Goal: Use online tool/utility: Utilize a website feature to perform a specific function

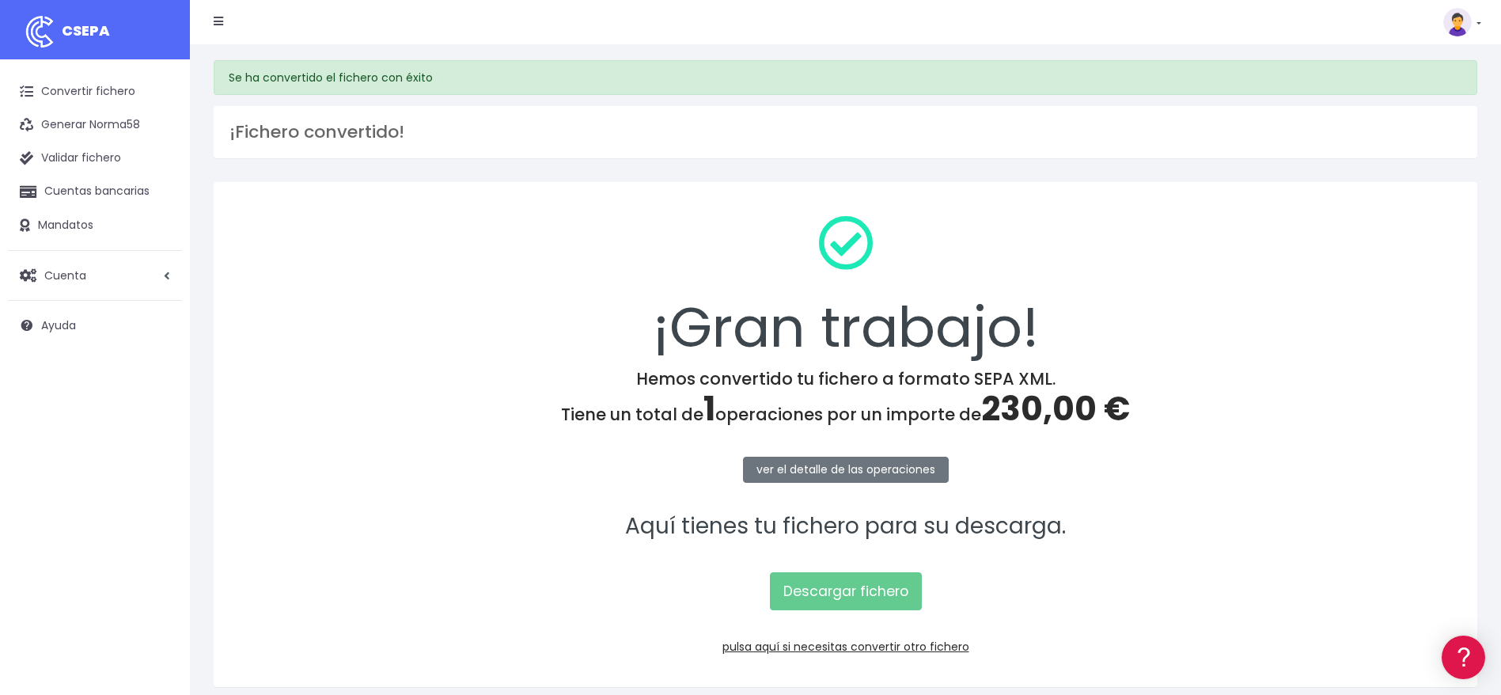
click at [1283, 449] on div "¡Gran trabajo! Hemos convertido tu fichero a formato SEPA XML. Tiene un total d…" at bounding box center [846, 434] width 1264 height 505
click at [66, 38] on span "CSEPA" at bounding box center [86, 31] width 48 height 20
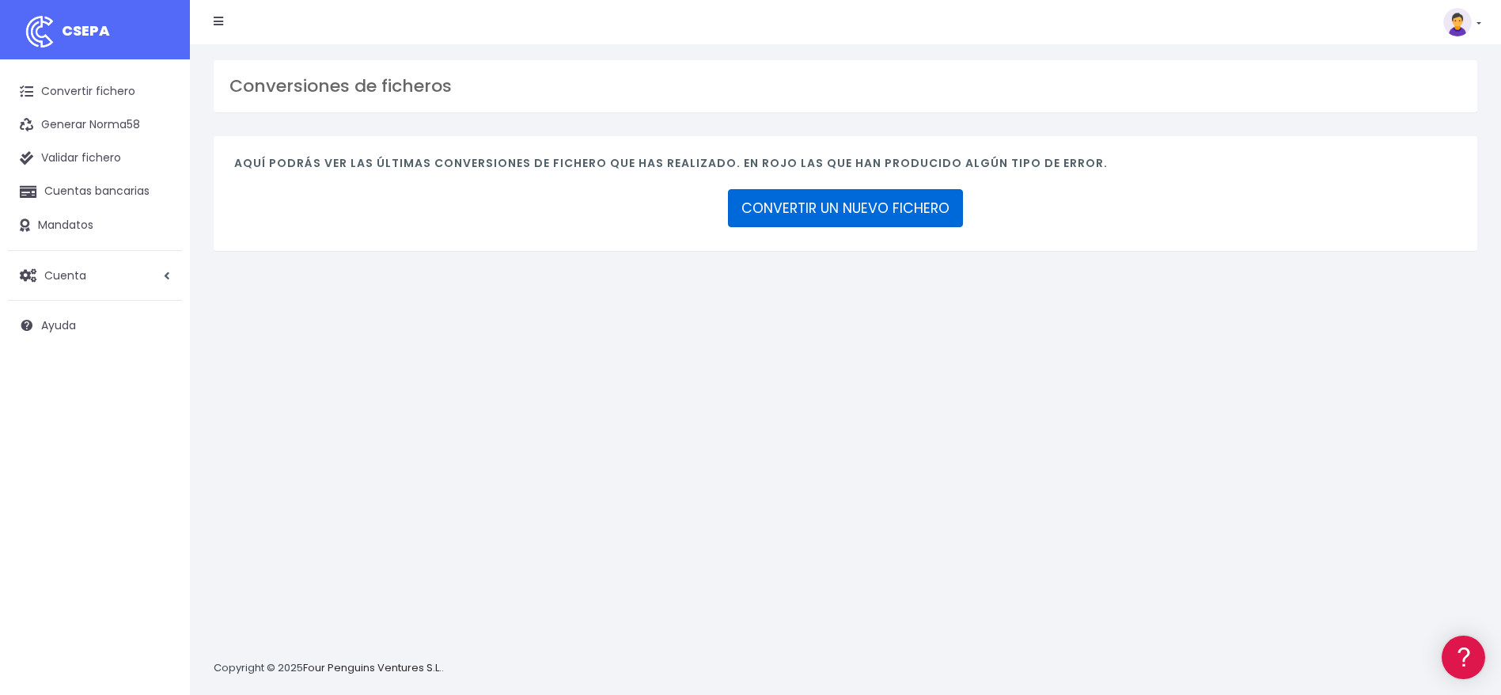
click at [906, 220] on link "CONVERTIR UN NUEVO FICHERO" at bounding box center [845, 208] width 235 height 38
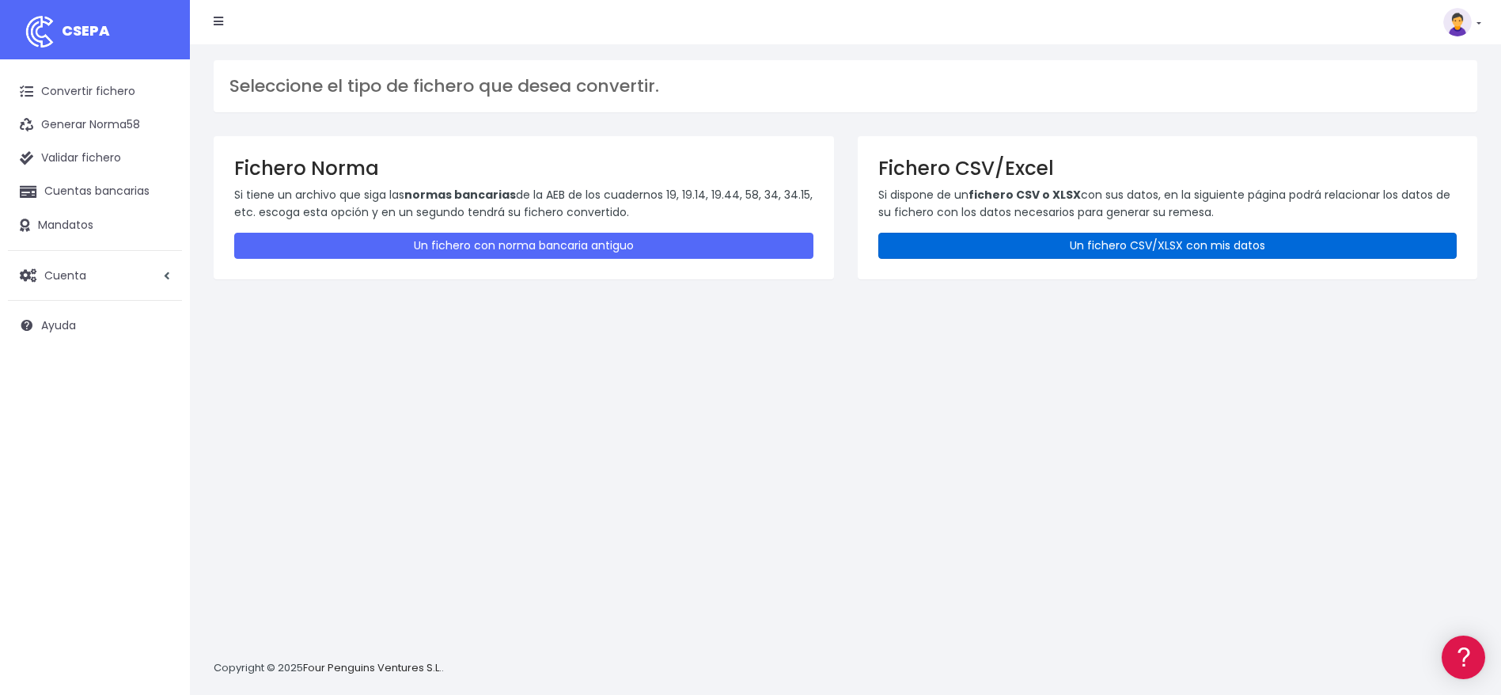
click at [1175, 248] on link "Un fichero CSV/XLSX con mis datos" at bounding box center [1167, 246] width 579 height 26
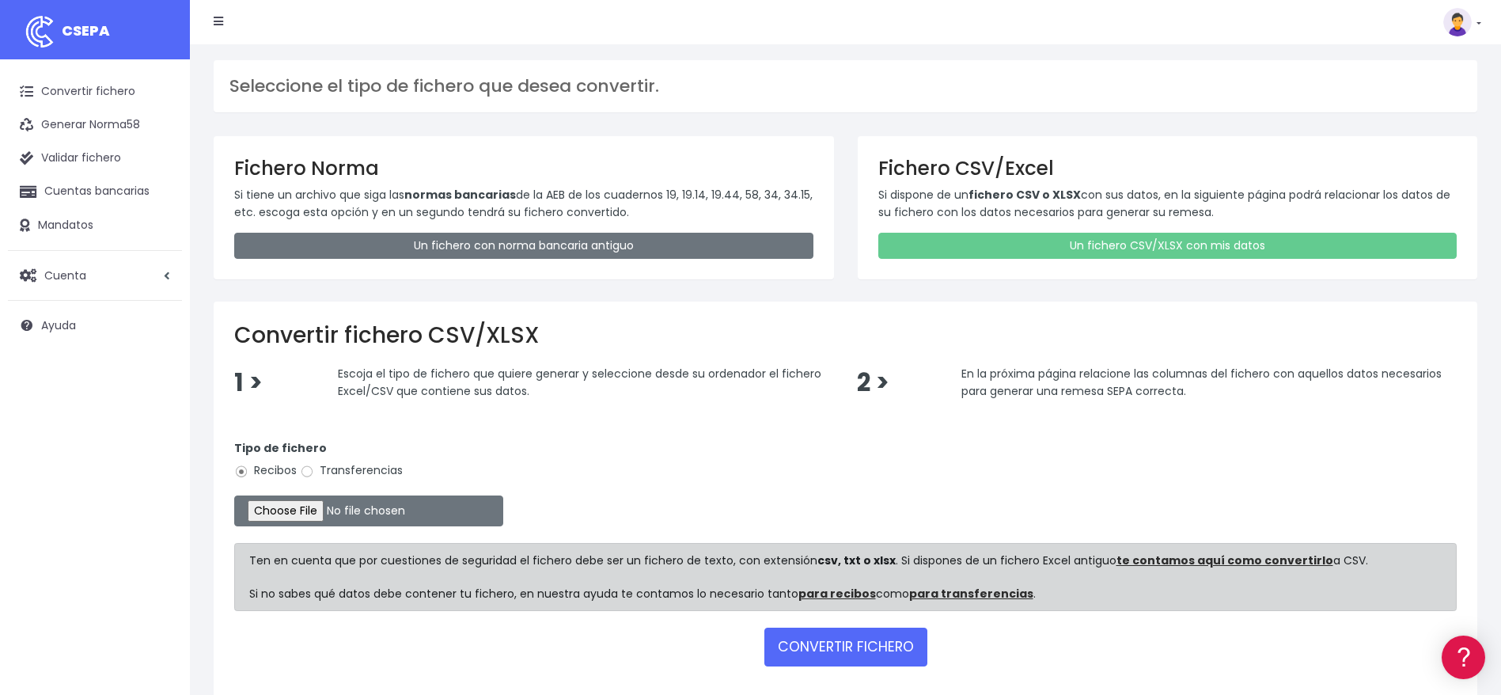
click at [315, 469] on label "Transferencias" at bounding box center [351, 470] width 103 height 17
click at [314, 469] on input "Transferencias" at bounding box center [307, 471] width 14 height 14
radio input "true"
click at [283, 515] on input "file" at bounding box center [368, 510] width 269 height 31
click at [277, 510] on input "file" at bounding box center [368, 510] width 269 height 31
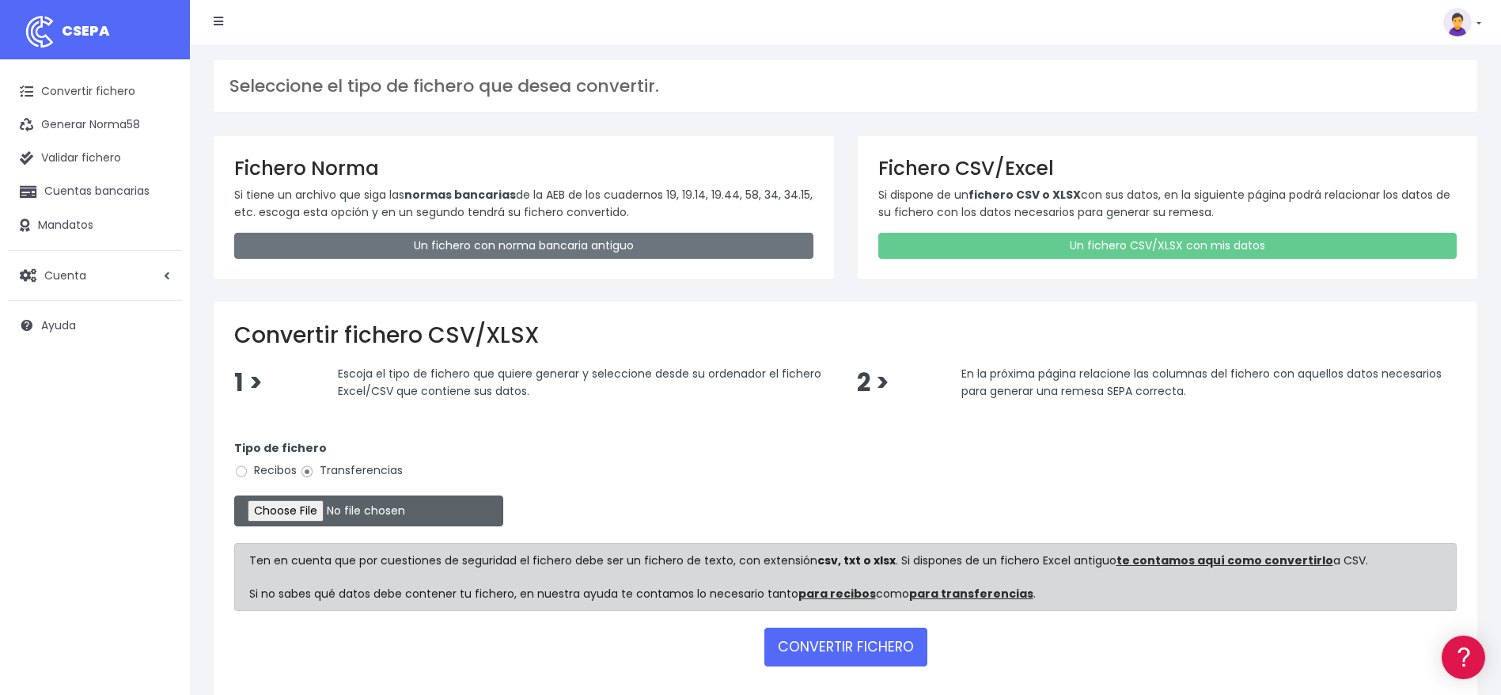
type input "C:\fakepath\SEPA FILE 225 PR 082225 (1).xlsx"
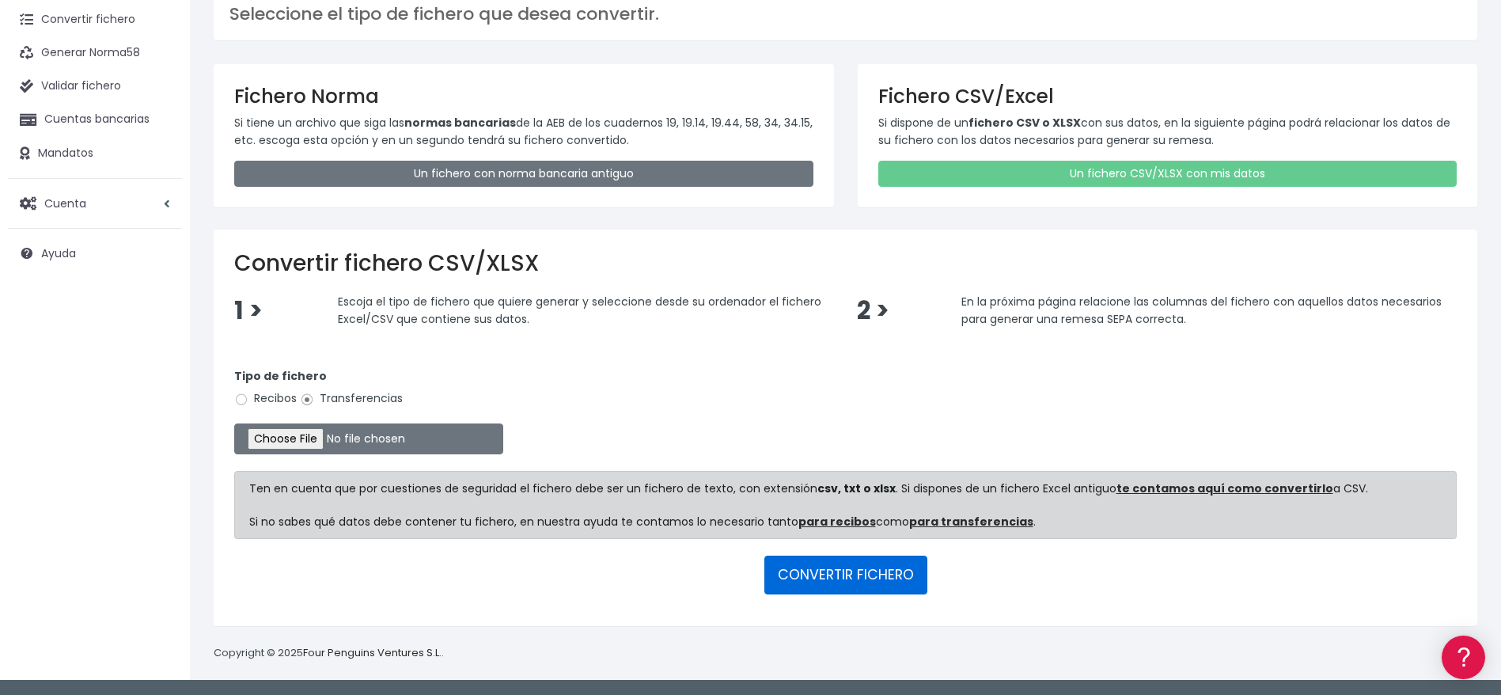
click at [844, 570] on button "CONVERTIR FICHERO" at bounding box center [845, 574] width 163 height 38
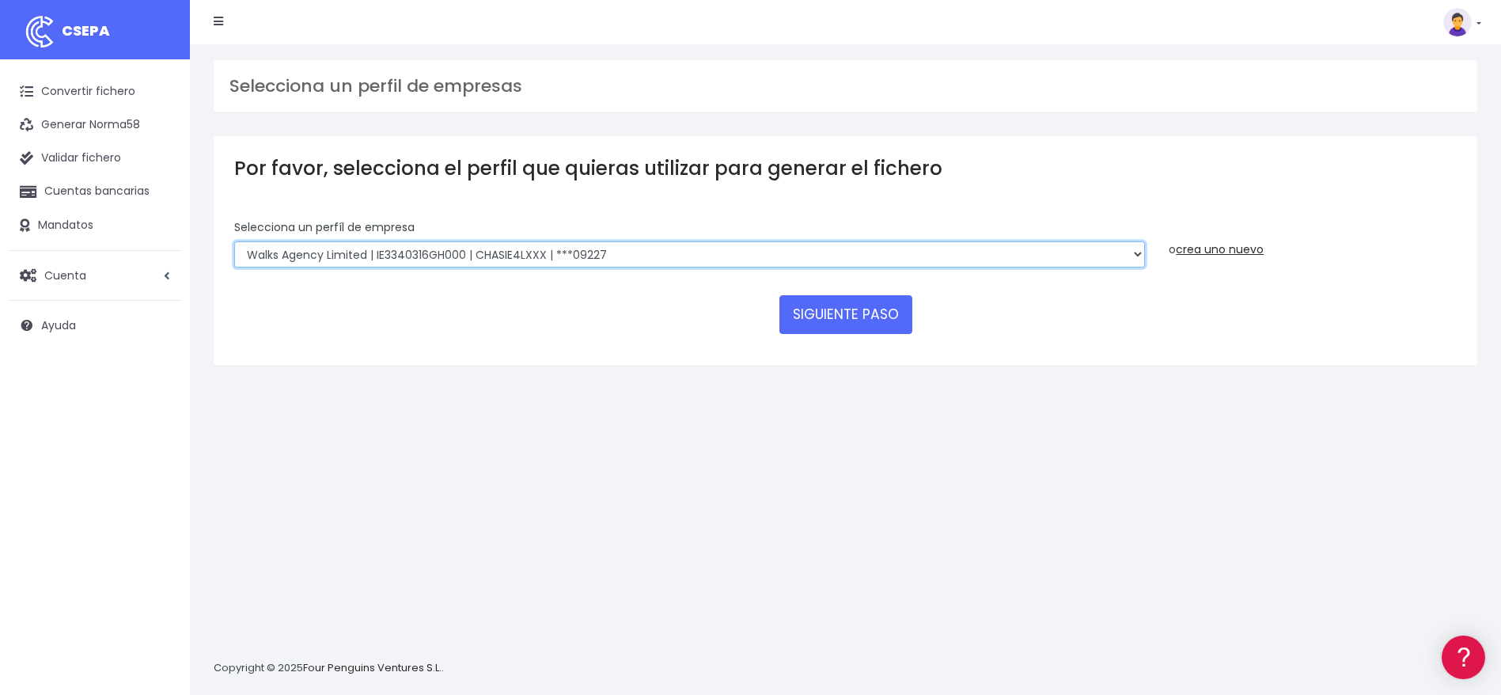
click at [1130, 256] on select "Walks Agency Limited | IE3340316GH000 | CHASIE4LXXX | ***09227 Devour Spain SL …" at bounding box center [689, 254] width 911 height 27
select select "1820"
click at [234, 241] on select "Walks Agency Limited | IE3340316GH000 | CHASIE4LXXX | ***09227 Devour Spain SL …" at bounding box center [689, 254] width 911 height 27
click at [847, 319] on button "SIGUIENTE PASO" at bounding box center [845, 314] width 133 height 38
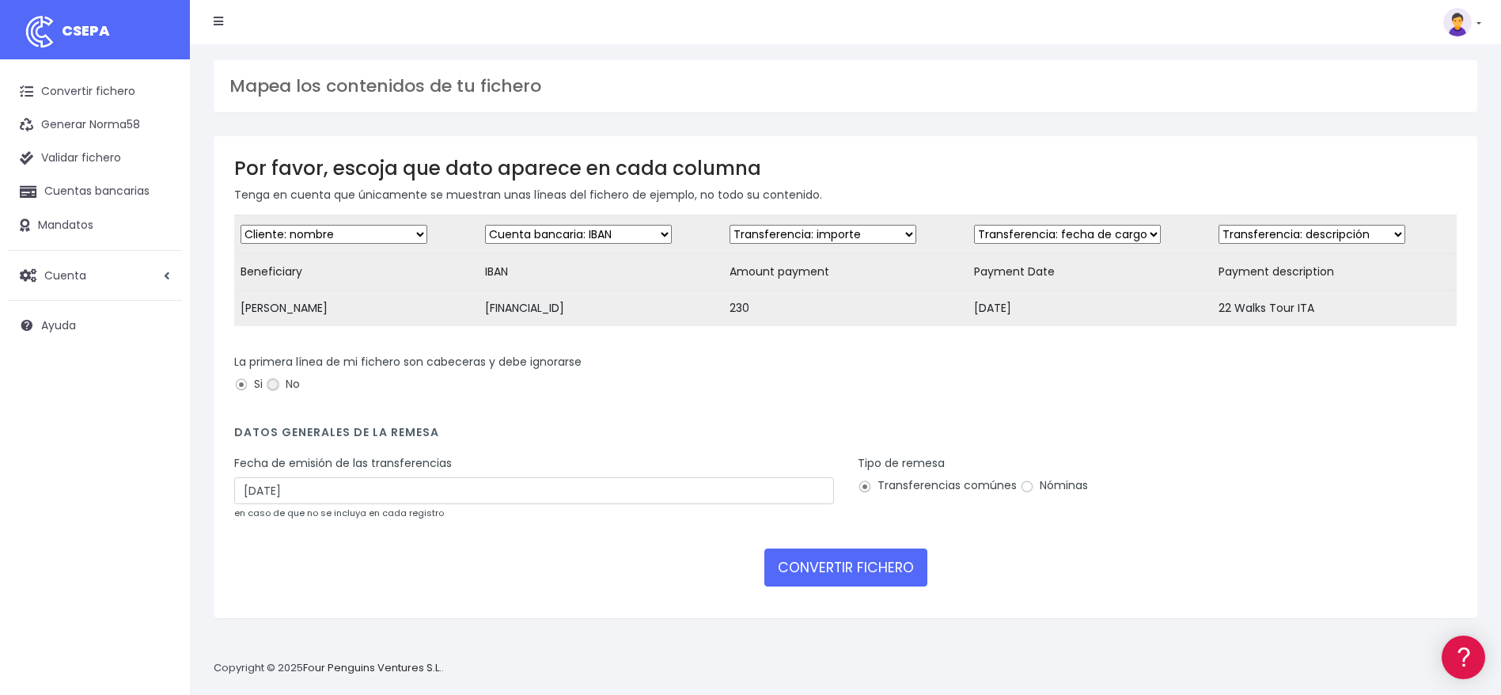
click at [271, 392] on input "No" at bounding box center [273, 384] width 14 height 14
radio input "true"
click at [252, 498] on input "24/08/2025" at bounding box center [534, 490] width 600 height 27
click at [344, 662] on td "22" at bounding box center [345, 665] width 24 height 24
type input "22/08/2025"
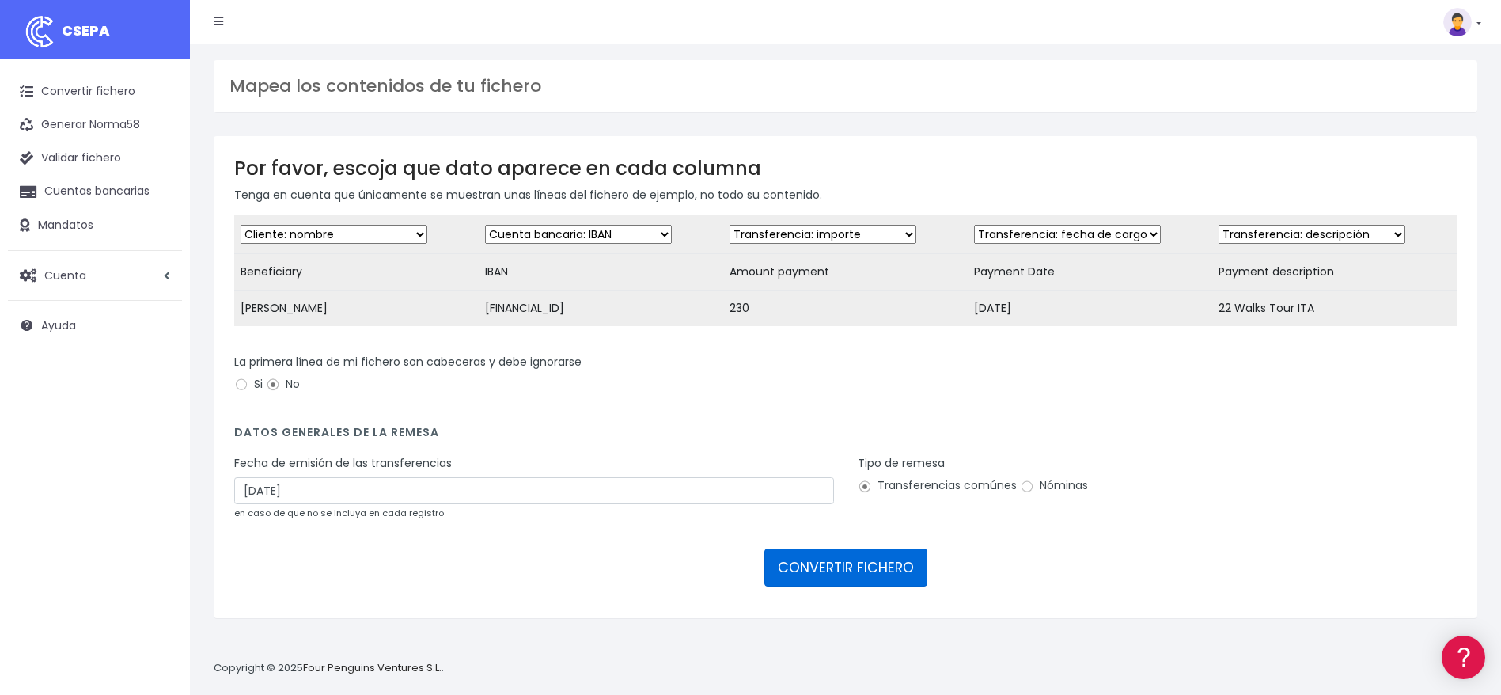
click at [813, 586] on button "CONVERTIR FICHERO" at bounding box center [845, 567] width 163 height 38
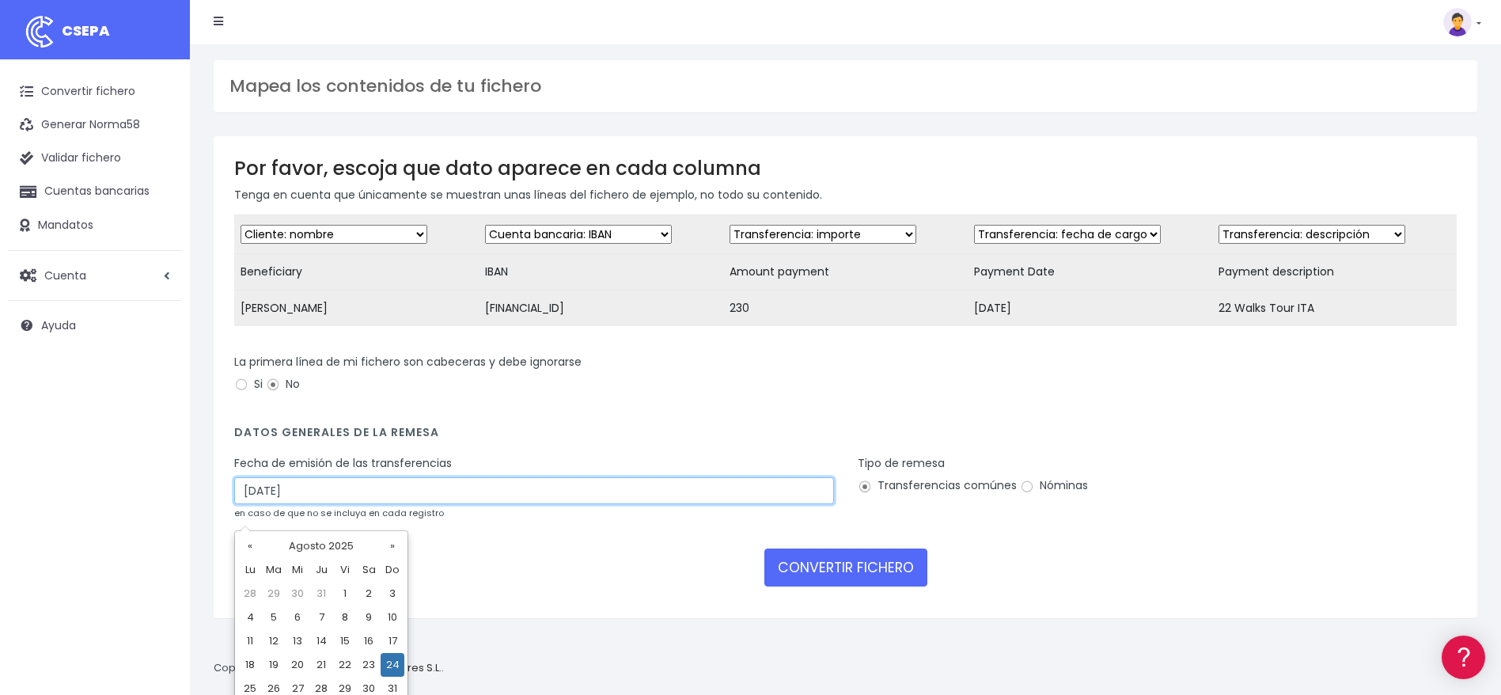
click at [254, 504] on input "[DATE]" at bounding box center [534, 490] width 600 height 27
type input "[DATE]"
click at [571, 554] on form "Desechar campo Cliente: nombre Cliente: DNI Cliente: Email Cliente: referencia …" at bounding box center [845, 405] width 1222 height 383
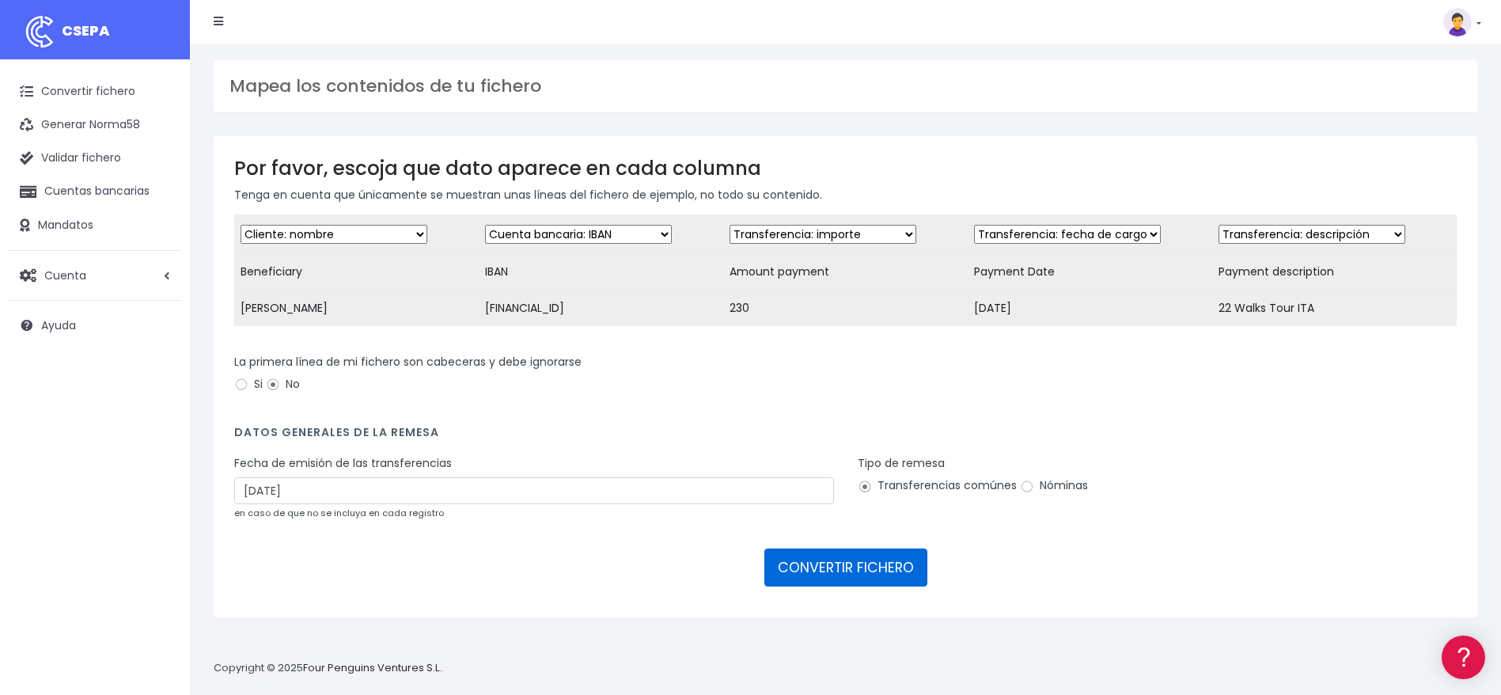
click at [909, 576] on button "CONVERTIR FICHERO" at bounding box center [845, 567] width 163 height 38
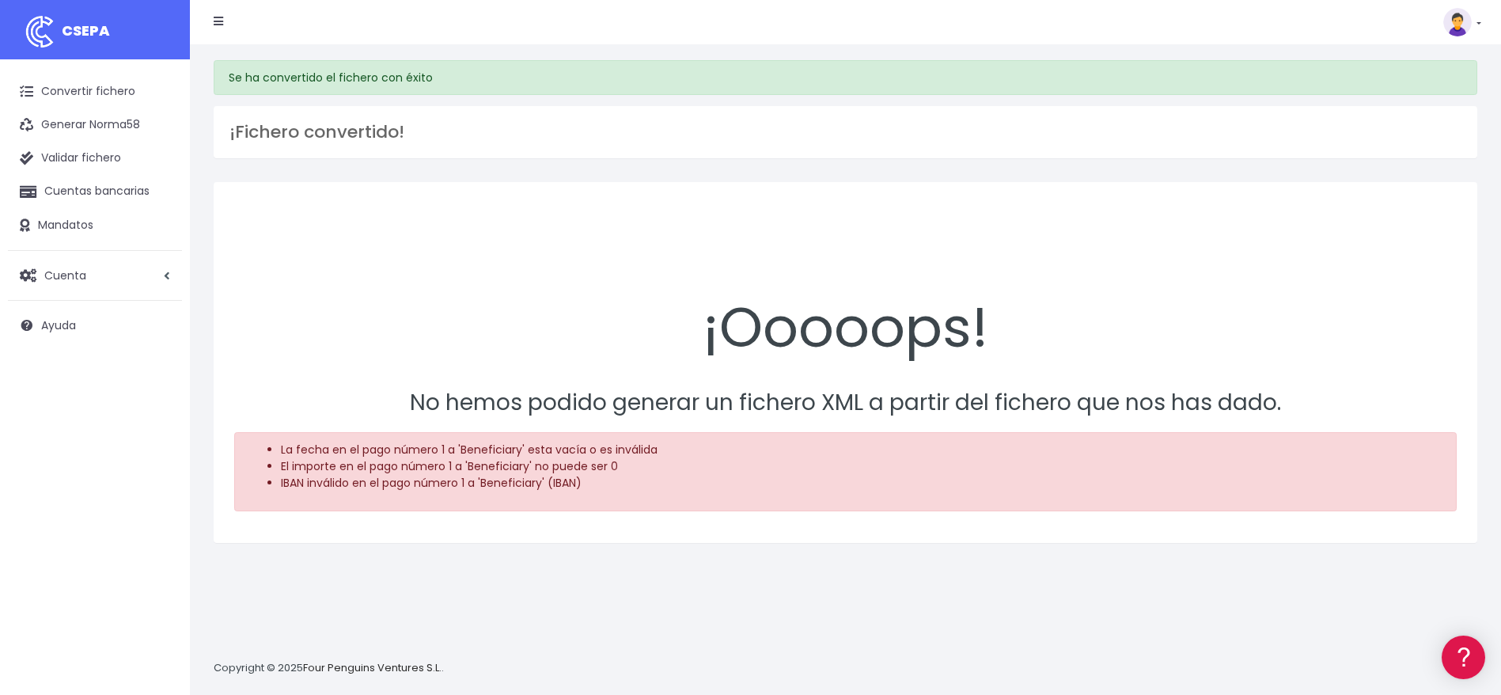
click at [97, 26] on span "CSEPA" at bounding box center [86, 31] width 48 height 20
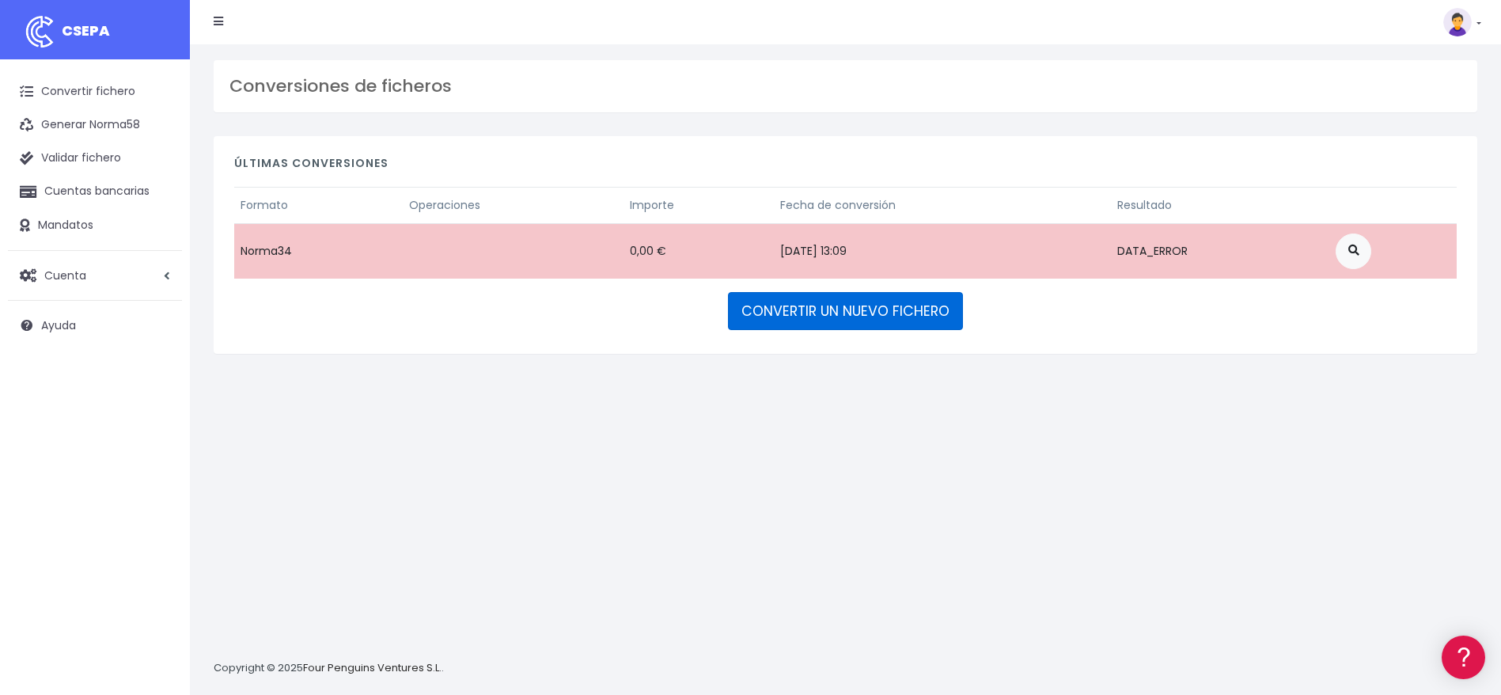
click at [915, 313] on link "CONVERTIR UN NUEVO FICHERO" at bounding box center [845, 311] width 235 height 38
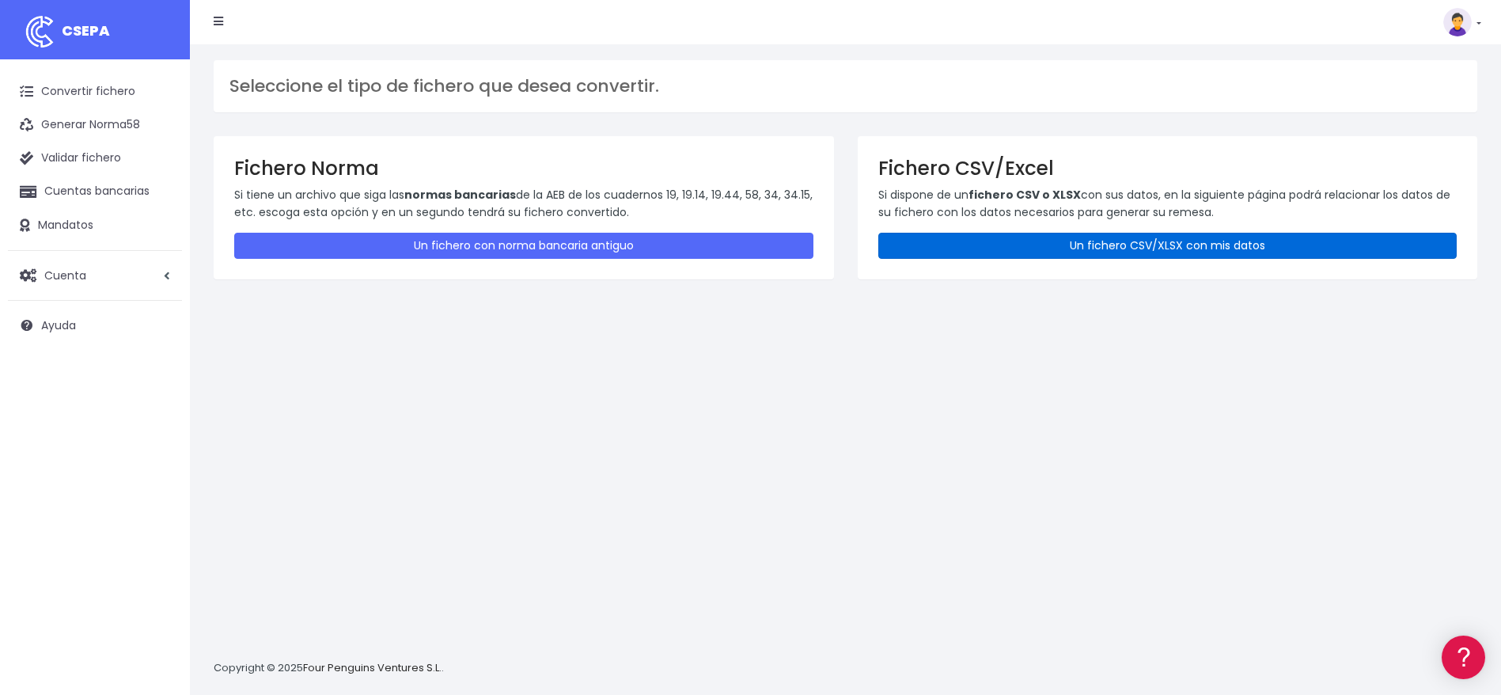
click at [1051, 241] on link "Un fichero CSV/XLSX con mis datos" at bounding box center [1167, 246] width 579 height 26
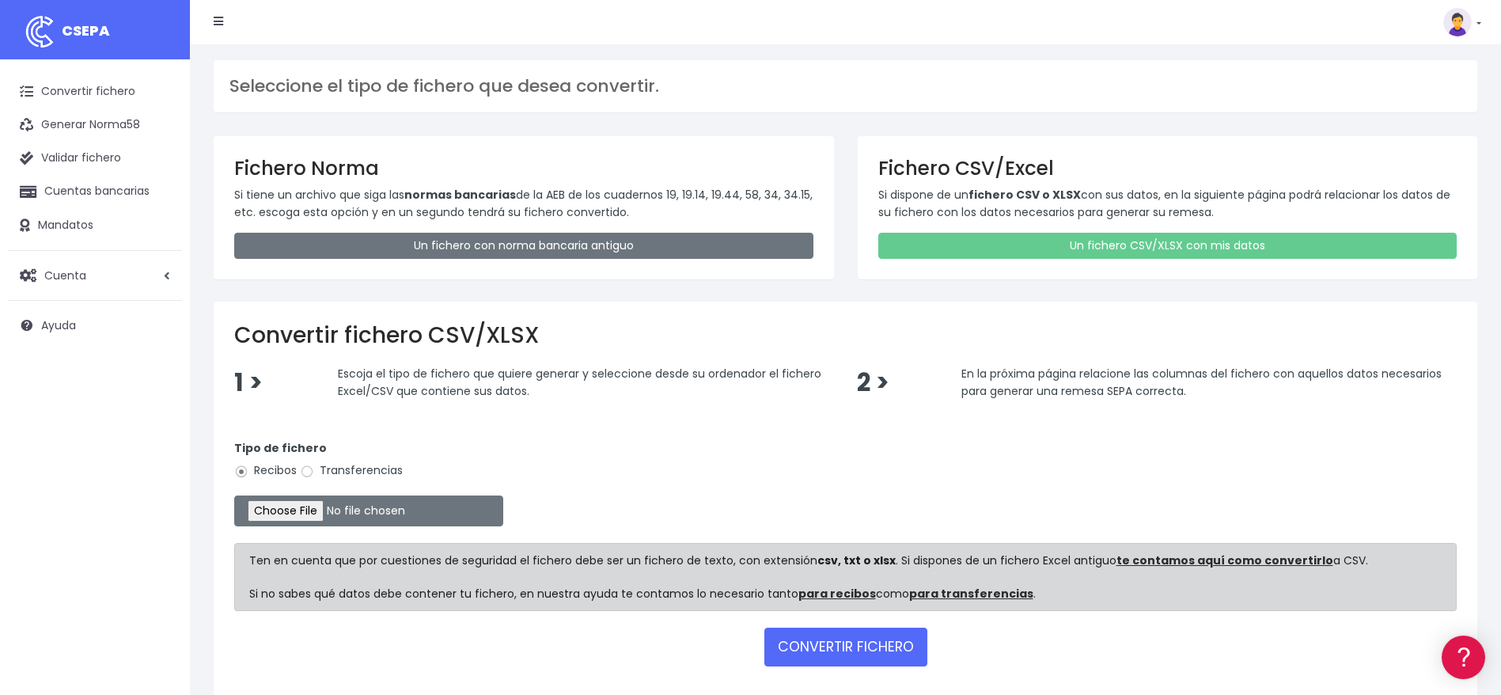
click at [343, 462] on label "Transferencias" at bounding box center [351, 470] width 103 height 17
click at [314, 464] on input "Transferencias" at bounding box center [307, 471] width 14 height 14
radio input "true"
click at [294, 507] on input "file" at bounding box center [368, 510] width 269 height 31
type input "C:\fakepath\SEPA FILE 225 PR 082225 (1).xlsx"
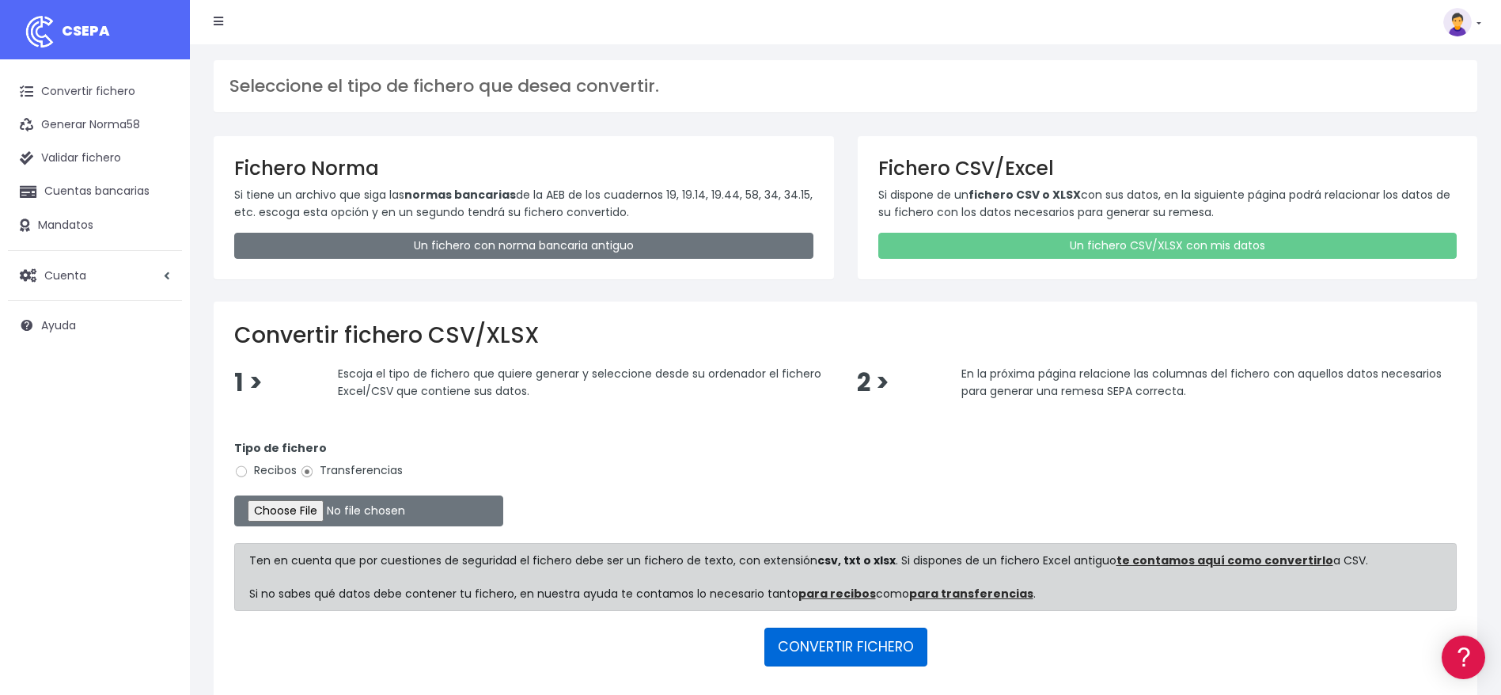
click at [824, 651] on button "CONVERTIR FICHERO" at bounding box center [845, 646] width 163 height 38
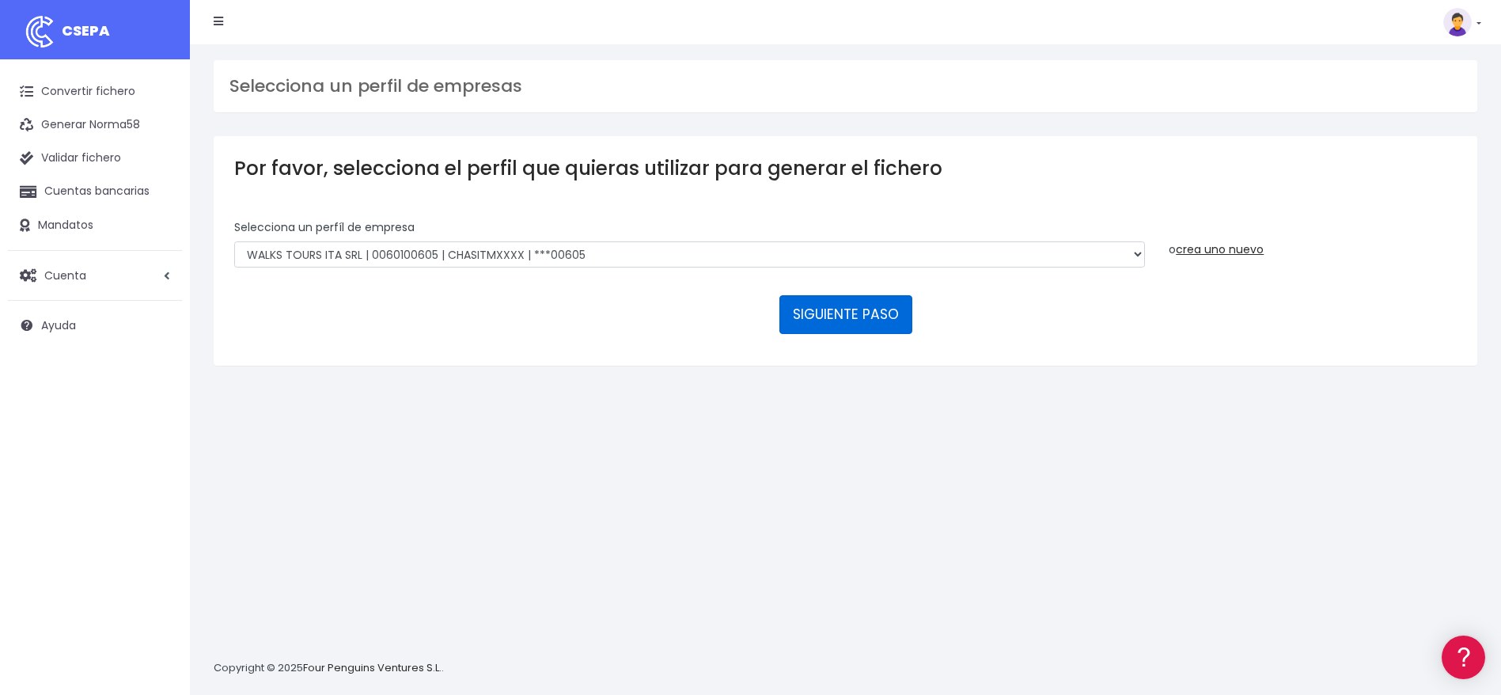
click at [876, 315] on button "SIGUIENTE PASO" at bounding box center [845, 314] width 133 height 38
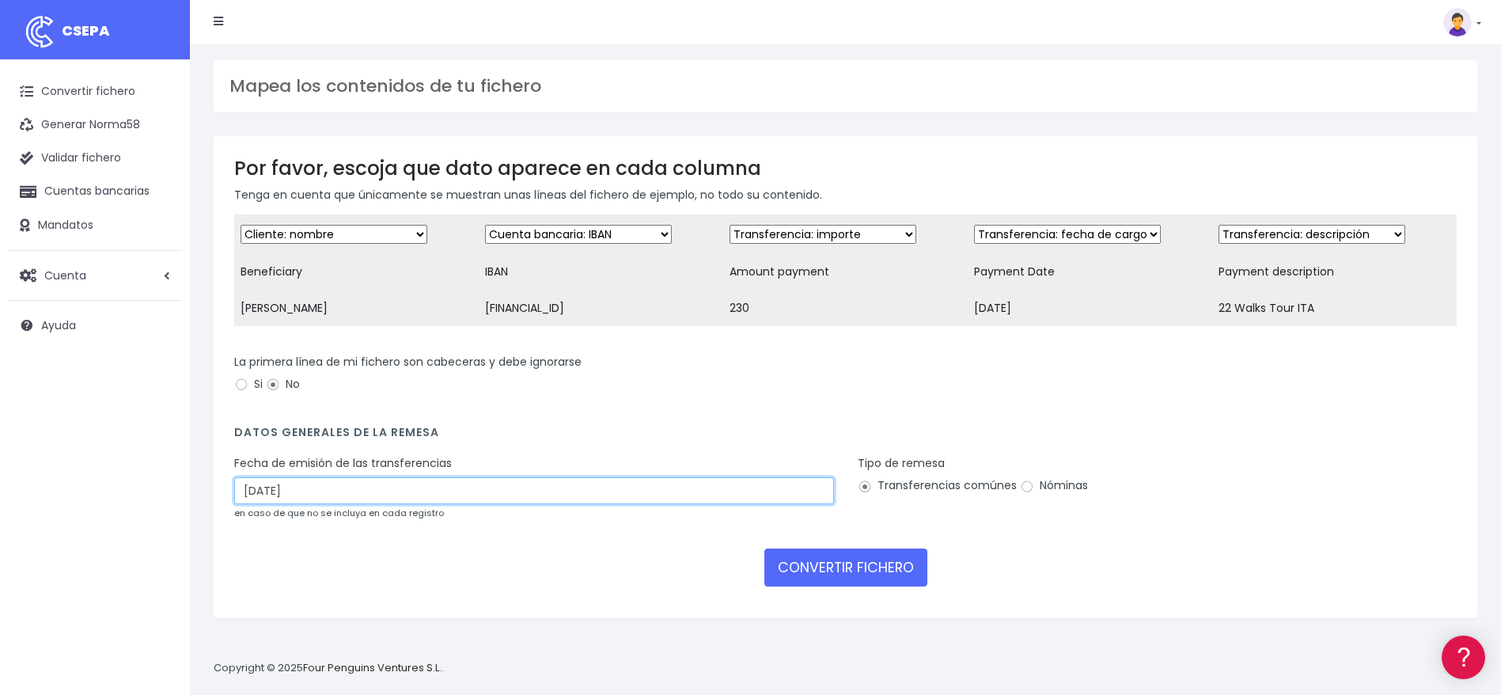
click at [252, 504] on input "[DATE]" at bounding box center [534, 490] width 600 height 27
click at [338, 661] on td "22" at bounding box center [345, 665] width 24 height 24
type input "[DATE]"
click at [484, 578] on div "CONVERTIR FICHERO" at bounding box center [845, 567] width 1222 height 38
click at [242, 392] on input "Si" at bounding box center [241, 384] width 14 height 14
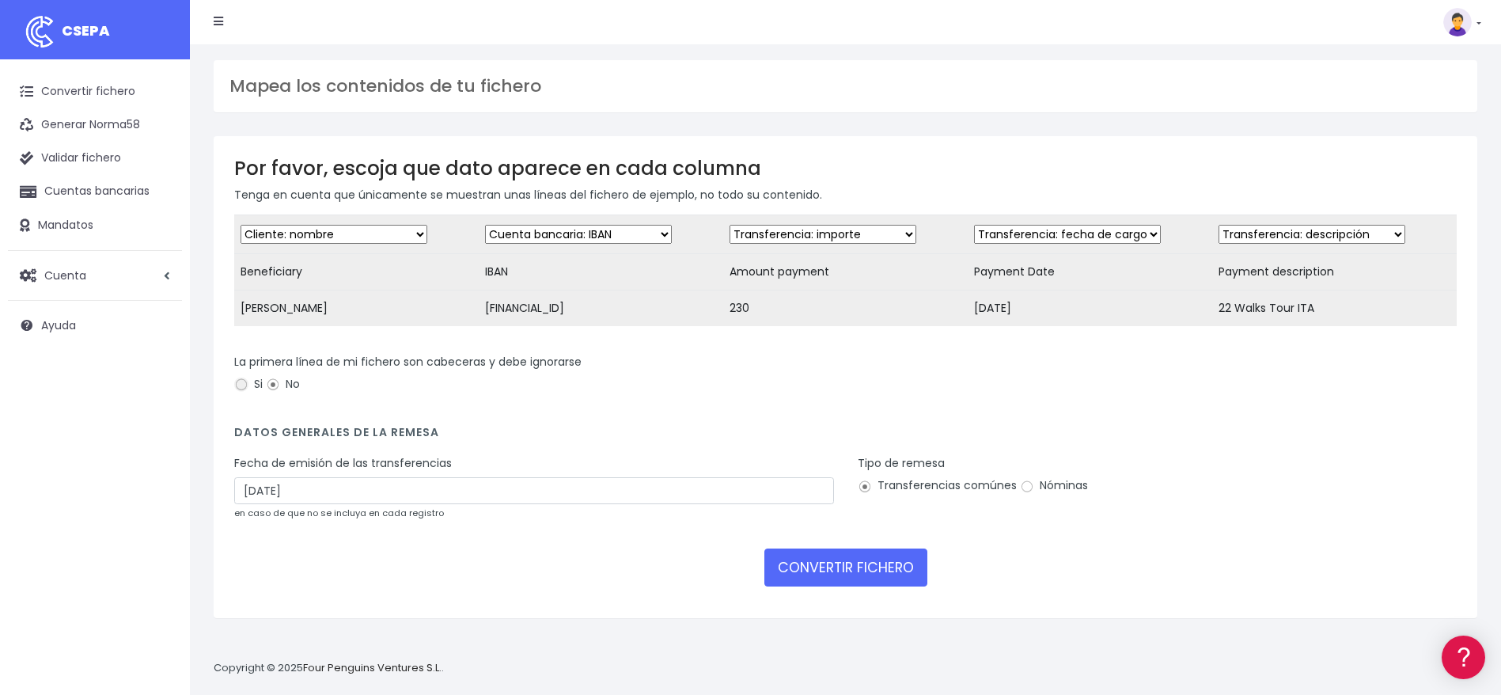
radio input "true"
click at [482, 578] on div "CONVERTIR FICHERO" at bounding box center [845, 567] width 1222 height 38
click at [901, 583] on button "CONVERTIR FICHERO" at bounding box center [845, 567] width 163 height 38
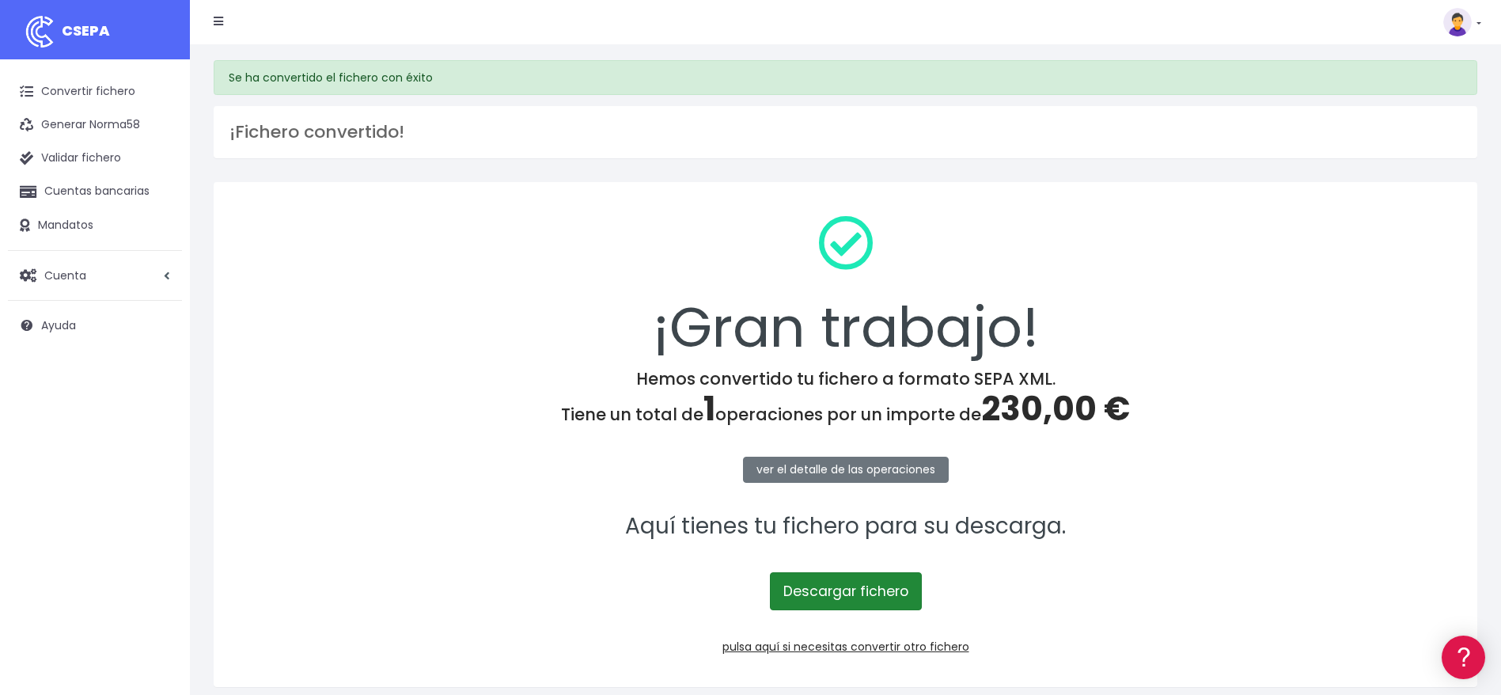
click at [855, 576] on link "Descargar fichero" at bounding box center [846, 591] width 152 height 38
